Goal: Transaction & Acquisition: Purchase product/service

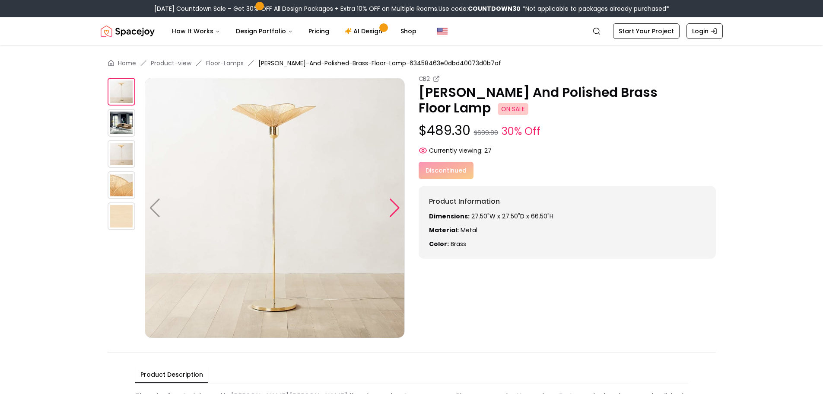
click at [393, 205] on div at bounding box center [395, 207] width 12 height 19
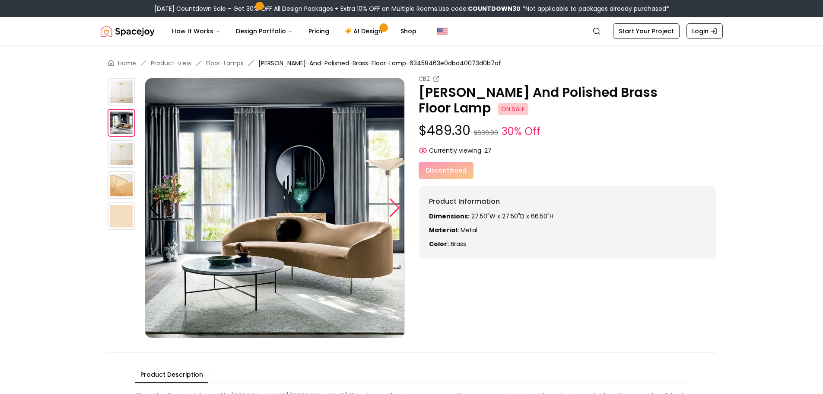
click at [393, 205] on div at bounding box center [395, 207] width 12 height 19
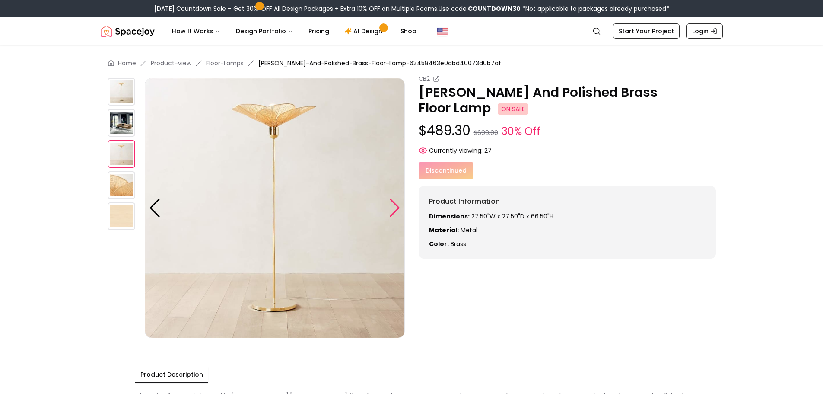
click at [393, 205] on div at bounding box center [395, 207] width 12 height 19
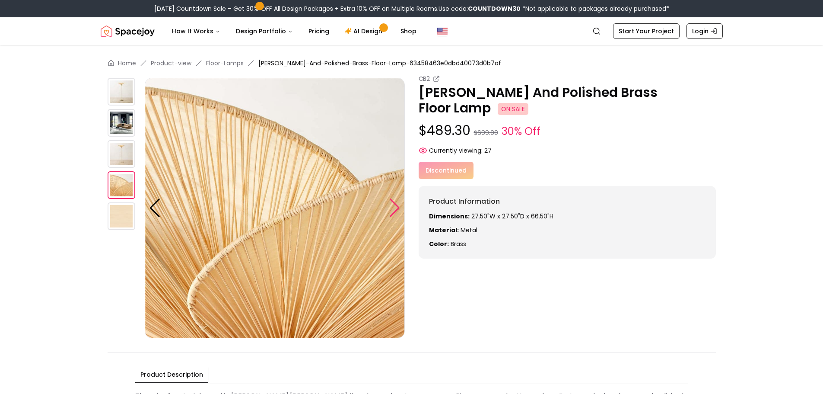
click at [393, 205] on div at bounding box center [395, 207] width 12 height 19
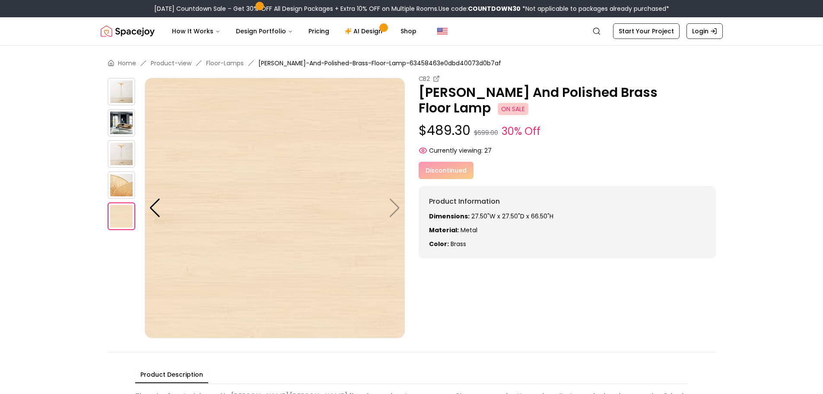
click at [393, 205] on img at bounding box center [275, 208] width 260 height 260
click at [150, 211] on div at bounding box center [155, 207] width 12 height 19
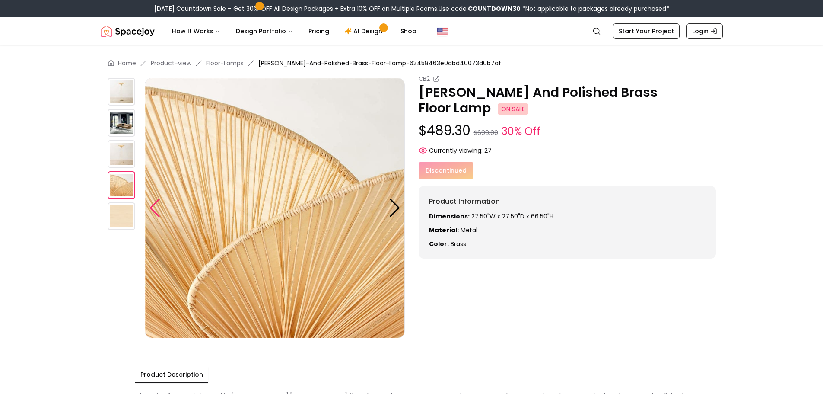
click at [150, 211] on div at bounding box center [155, 207] width 12 height 19
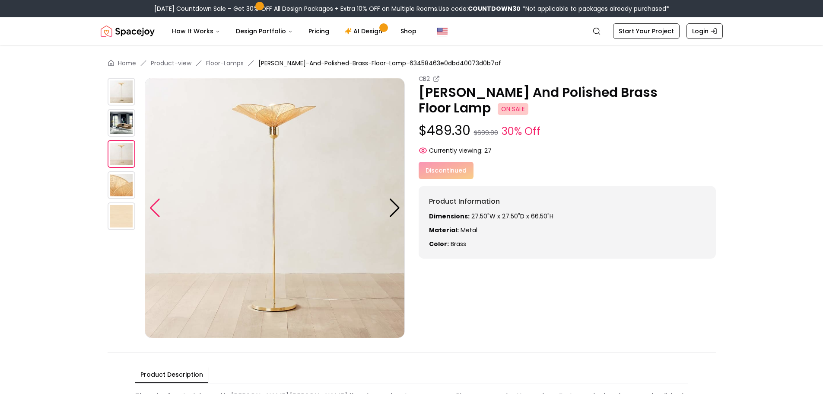
click at [152, 211] on div at bounding box center [155, 207] width 12 height 19
